Goal: Task Accomplishment & Management: Manage account settings

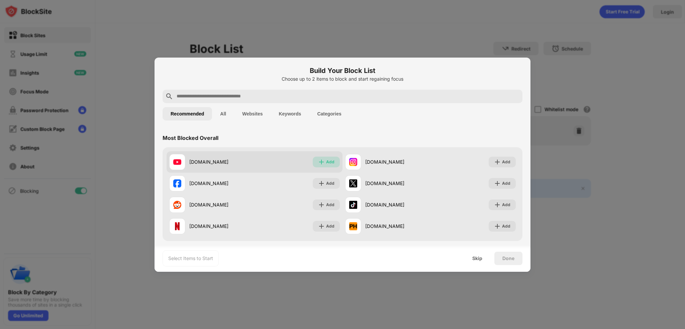
click at [326, 165] on div "Add" at bounding box center [330, 161] width 8 height 7
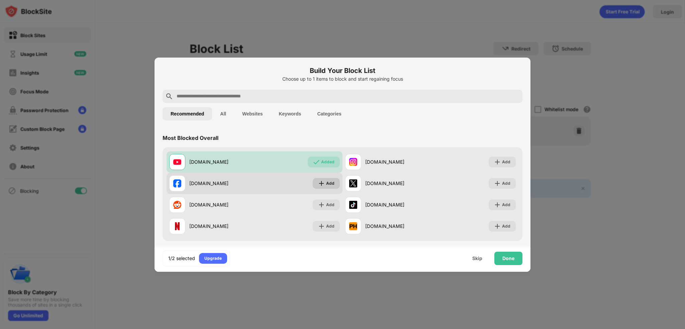
click at [326, 180] on div "Add" at bounding box center [330, 183] width 8 height 7
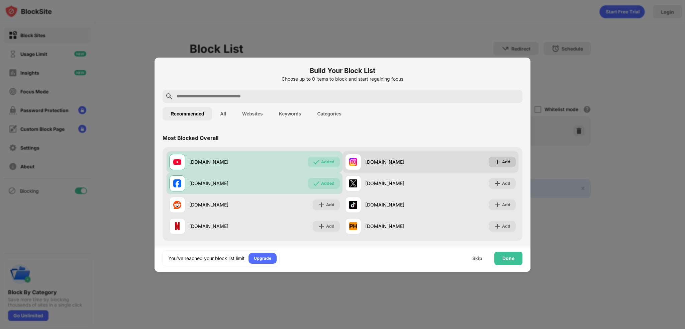
click at [494, 162] on img at bounding box center [497, 161] width 7 height 7
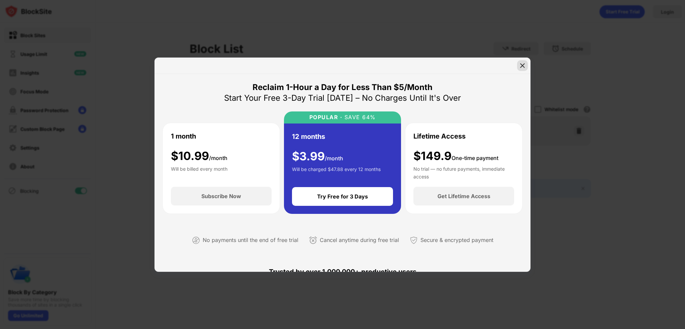
click at [523, 66] on img at bounding box center [522, 65] width 7 height 7
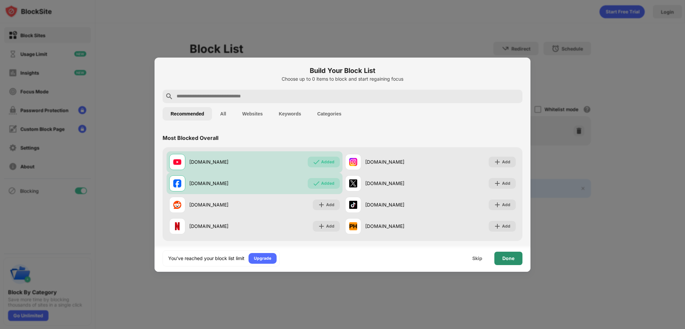
click at [498, 253] on div "Done" at bounding box center [508, 257] width 28 height 13
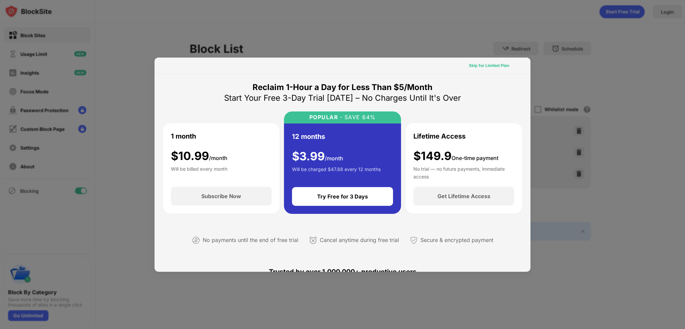
click at [482, 69] on div "Skip for Limited Plan" at bounding box center [489, 65] width 40 height 7
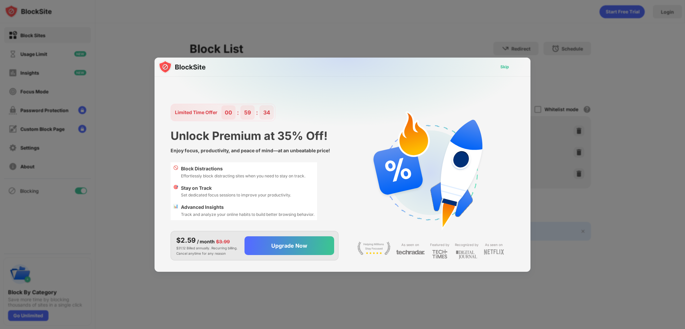
click at [509, 67] on div "Skip" at bounding box center [504, 67] width 19 height 11
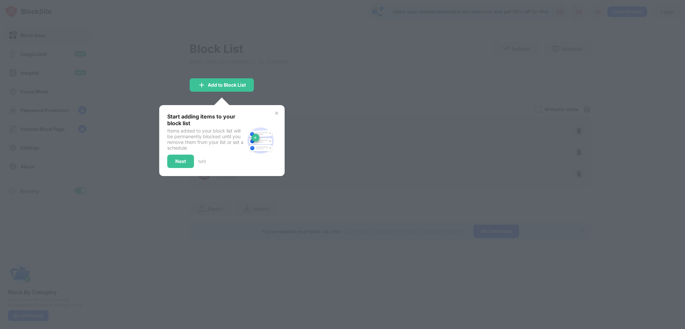
click at [274, 113] on img at bounding box center [276, 112] width 5 height 5
